Goal: Find specific page/section

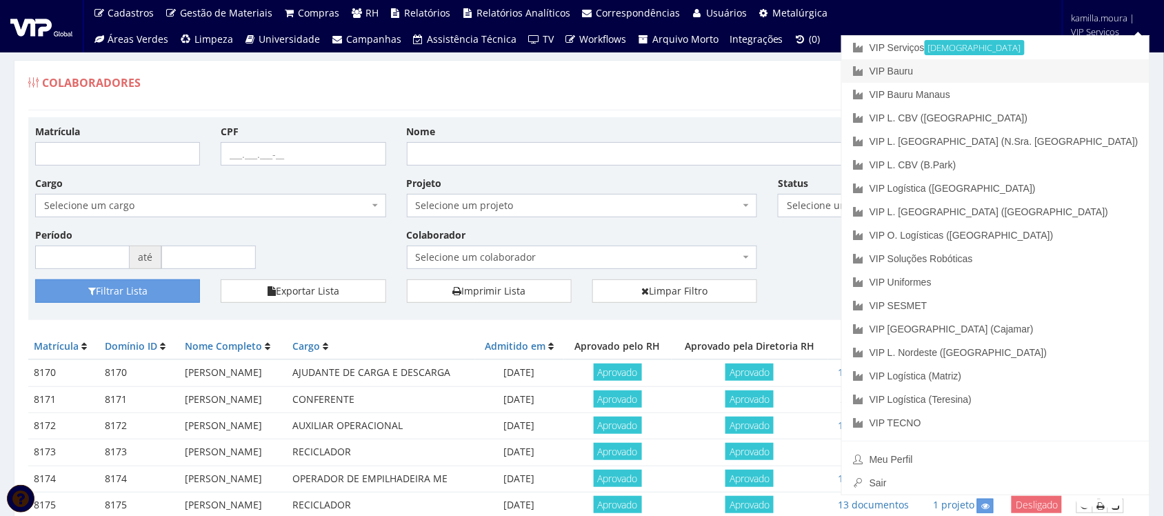
click at [1045, 69] on link "VIP Bauru" at bounding box center [995, 70] width 307 height 23
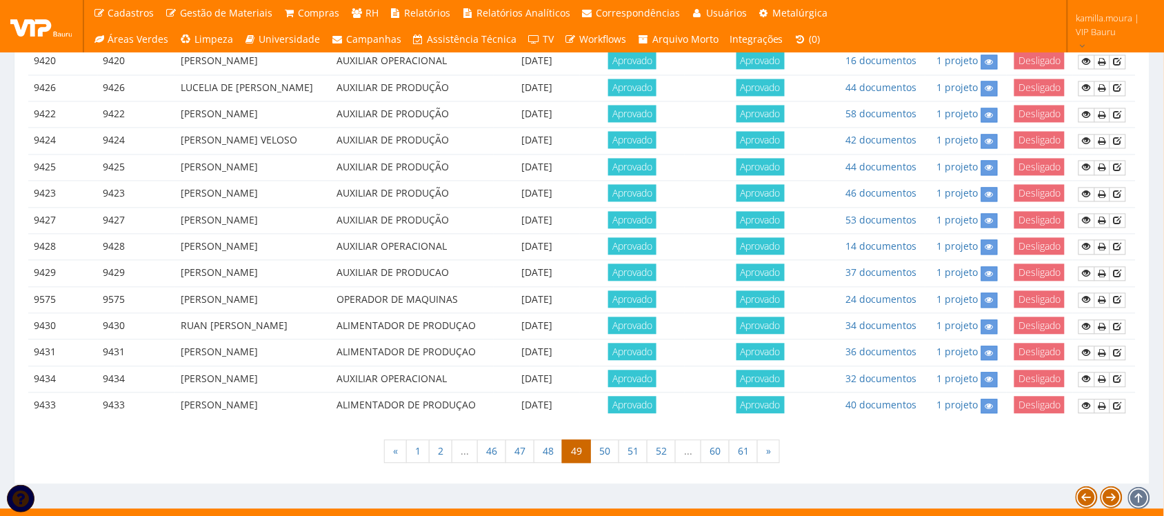
scroll to position [758, 0]
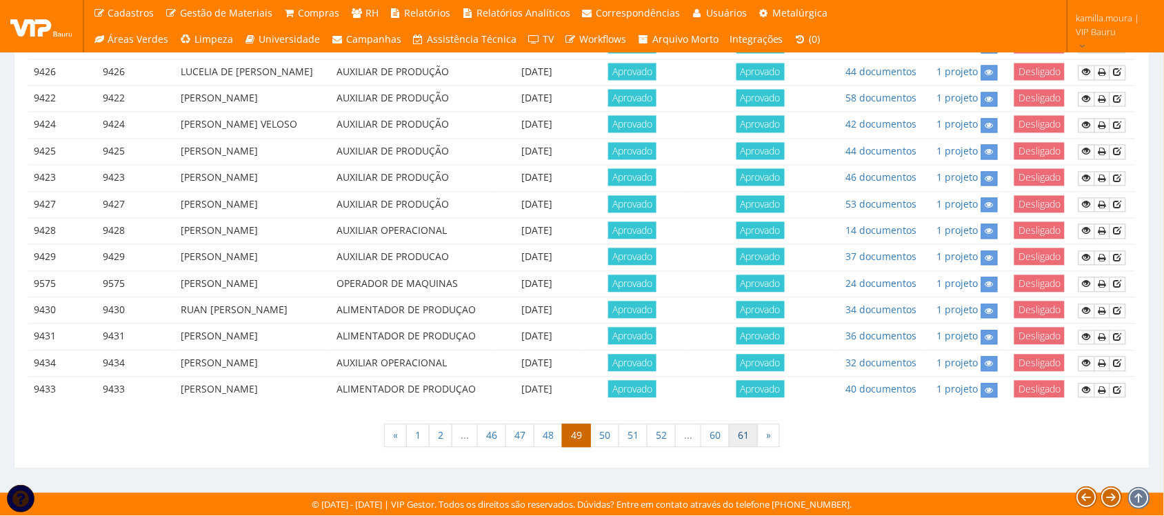
click at [740, 441] on link "61" at bounding box center [743, 435] width 29 height 23
